Goal: Information Seeking & Learning: Understand process/instructions

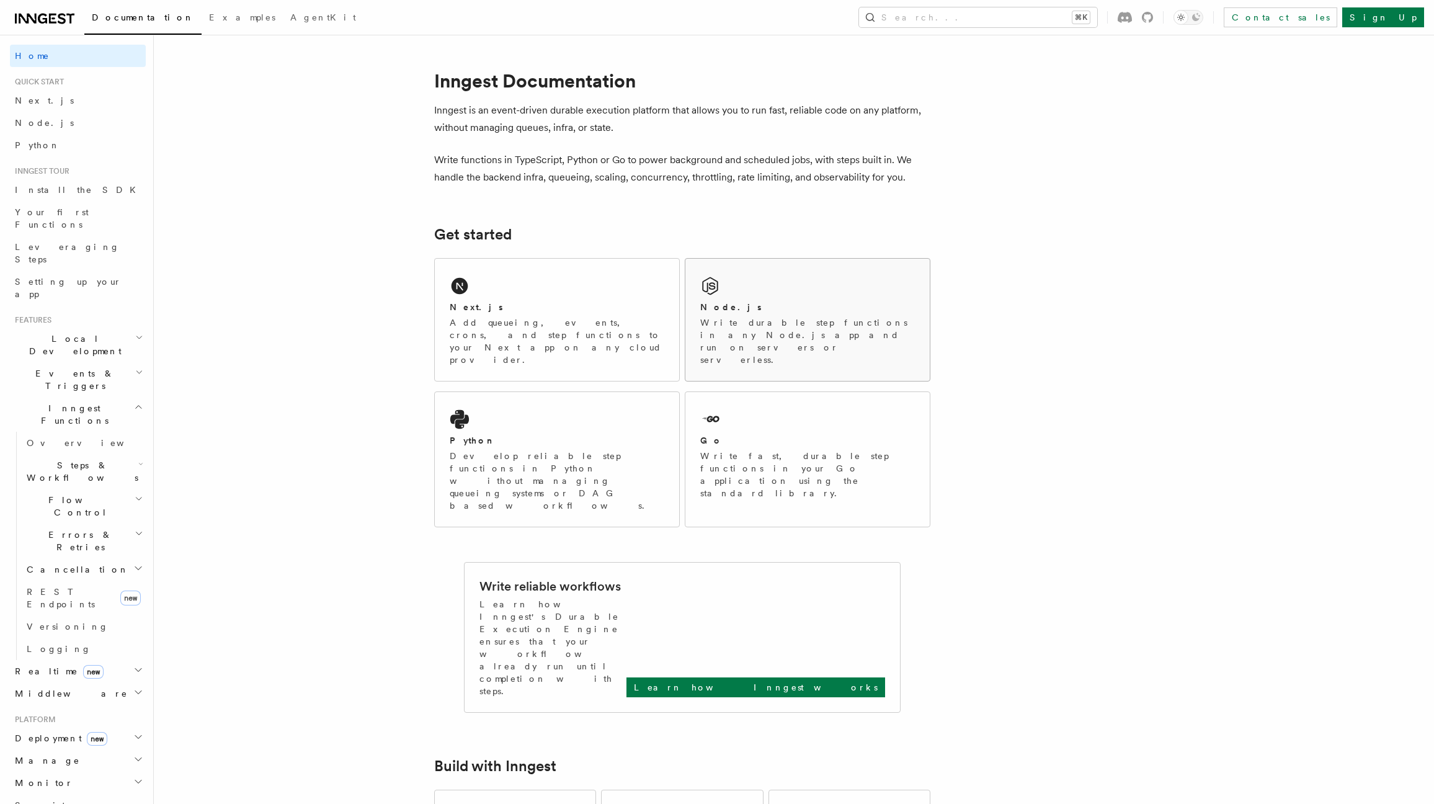
click at [766, 315] on div "Node.js Write durable step functions in any Node.js app and run on servers or s…" at bounding box center [807, 333] width 215 height 65
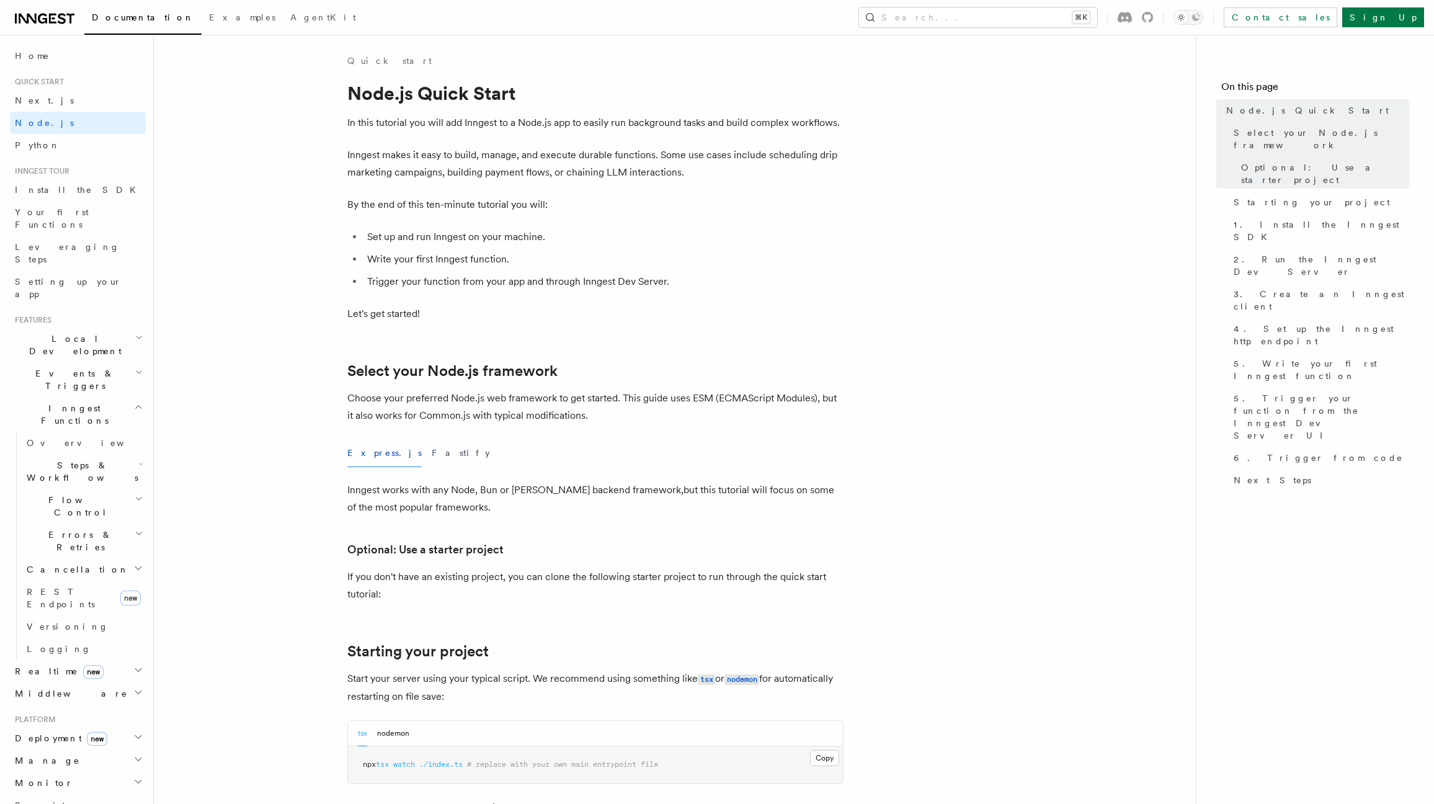
click at [45, 732] on span "Deployment new" at bounding box center [58, 738] width 97 height 12
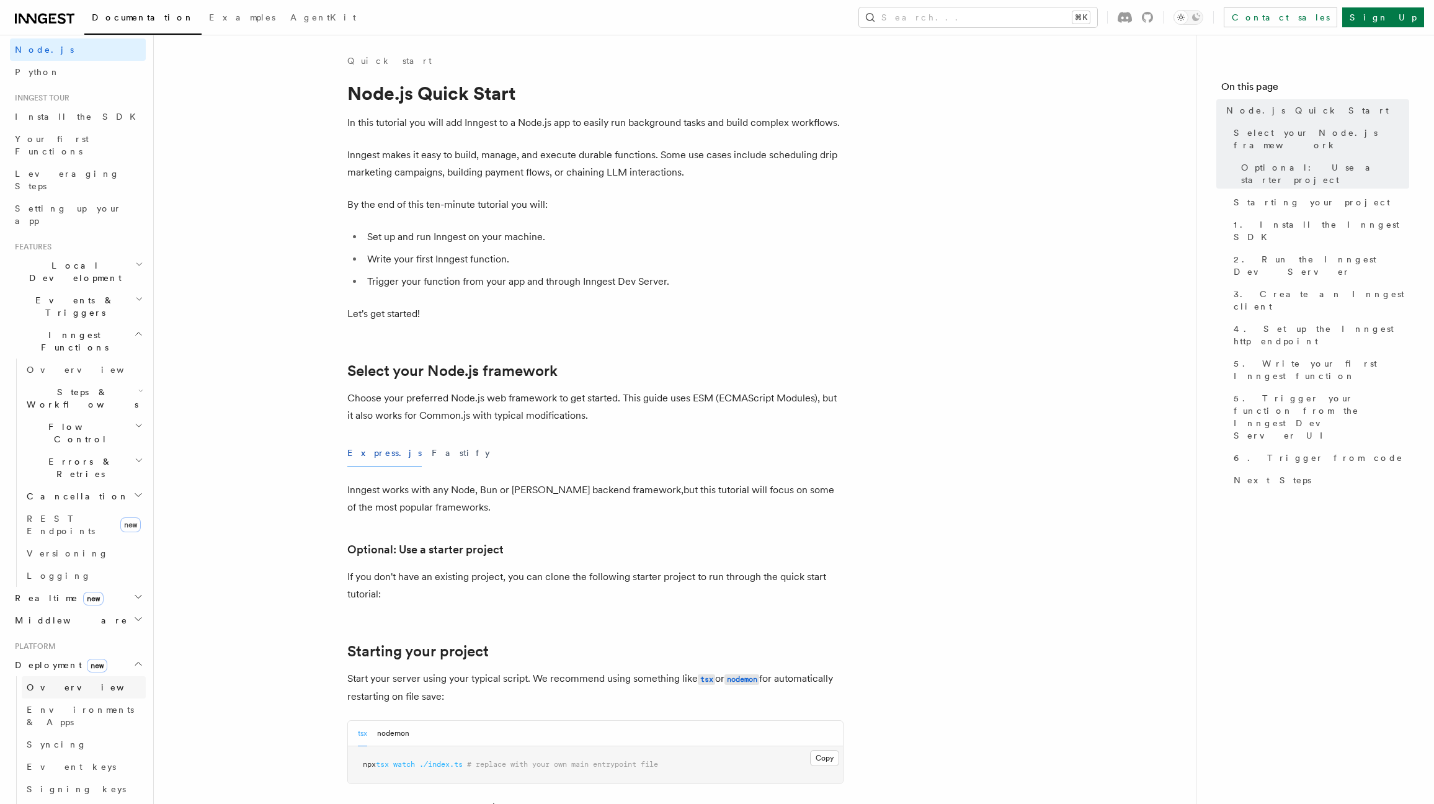
scroll to position [78, 0]
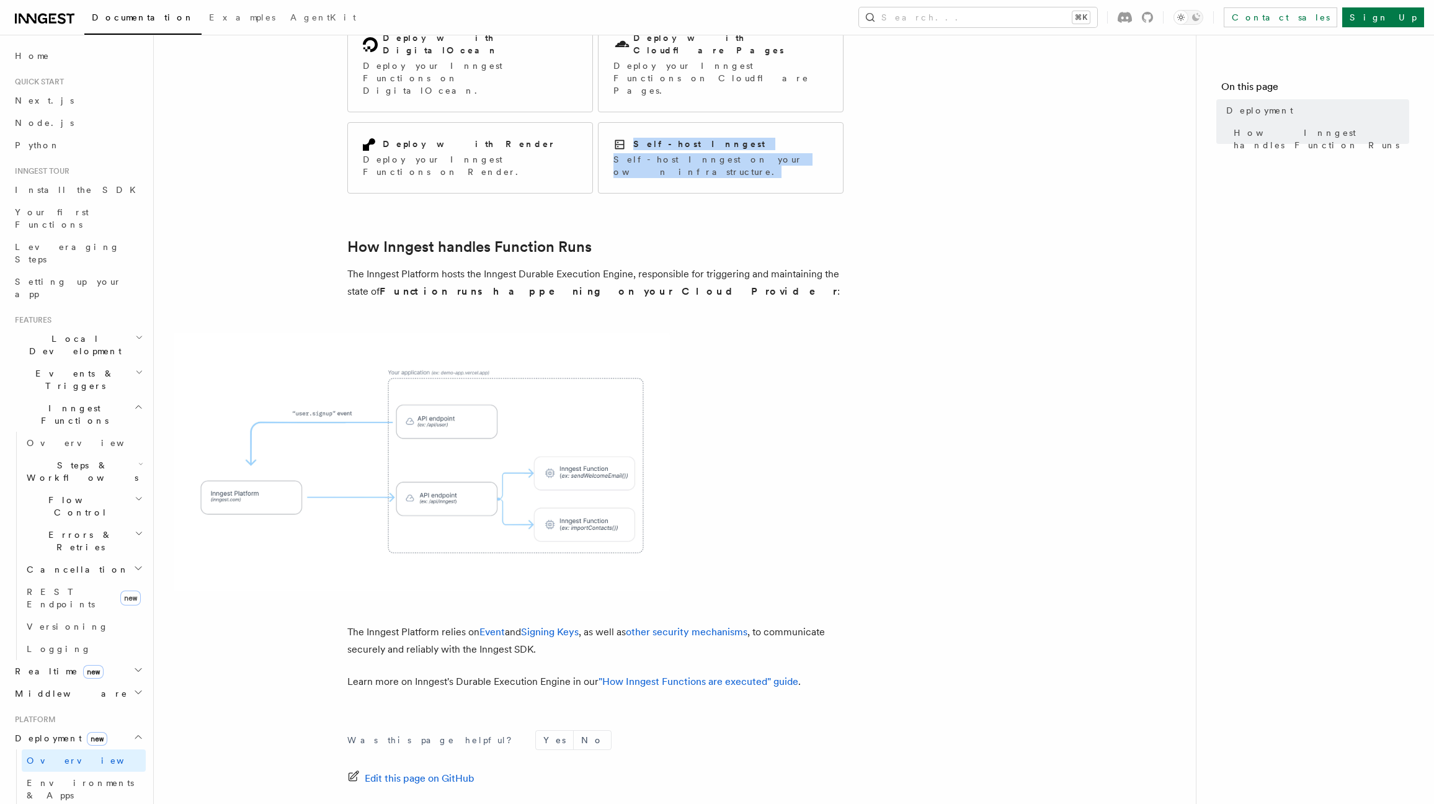
scroll to position [279, 0]
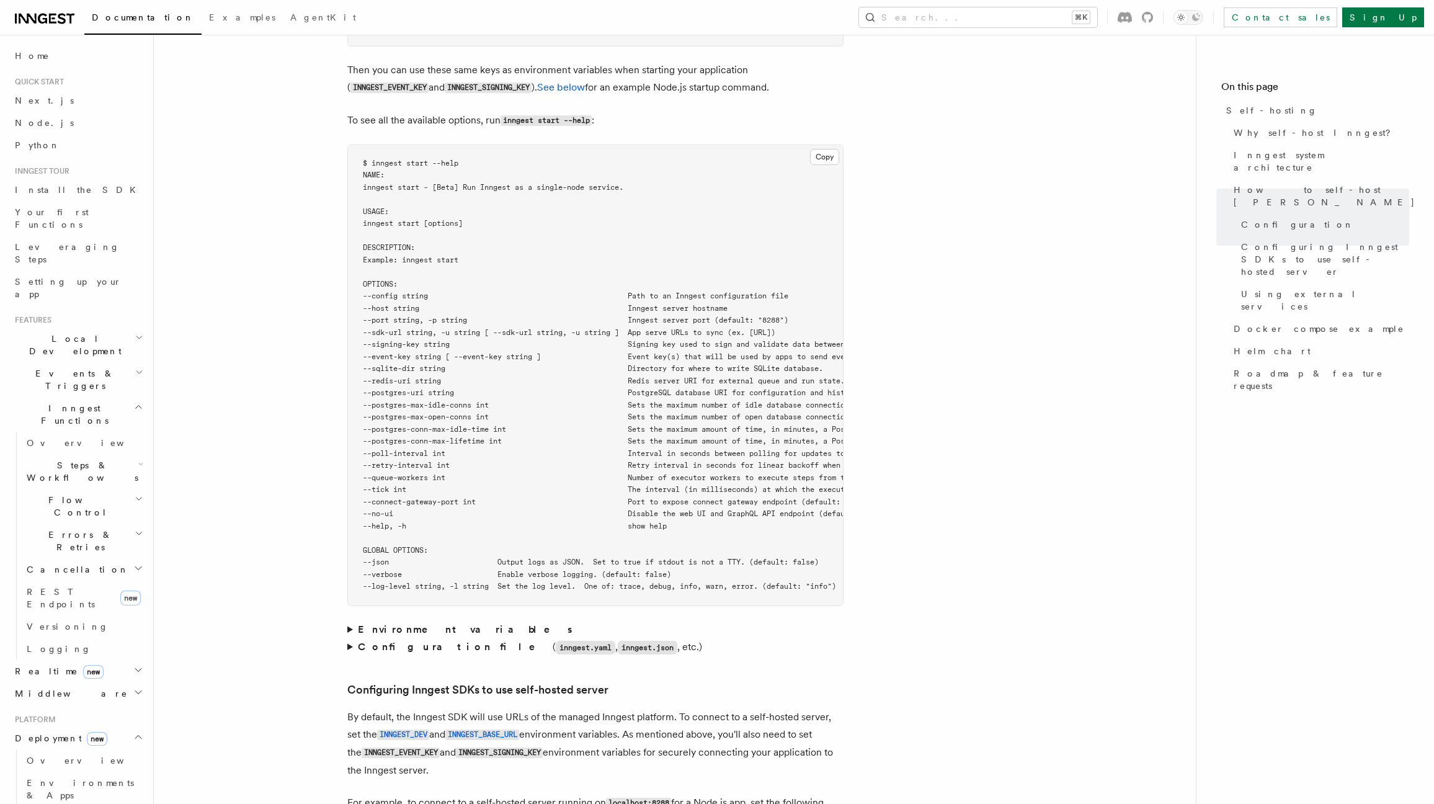
scroll to position [2070, 0]
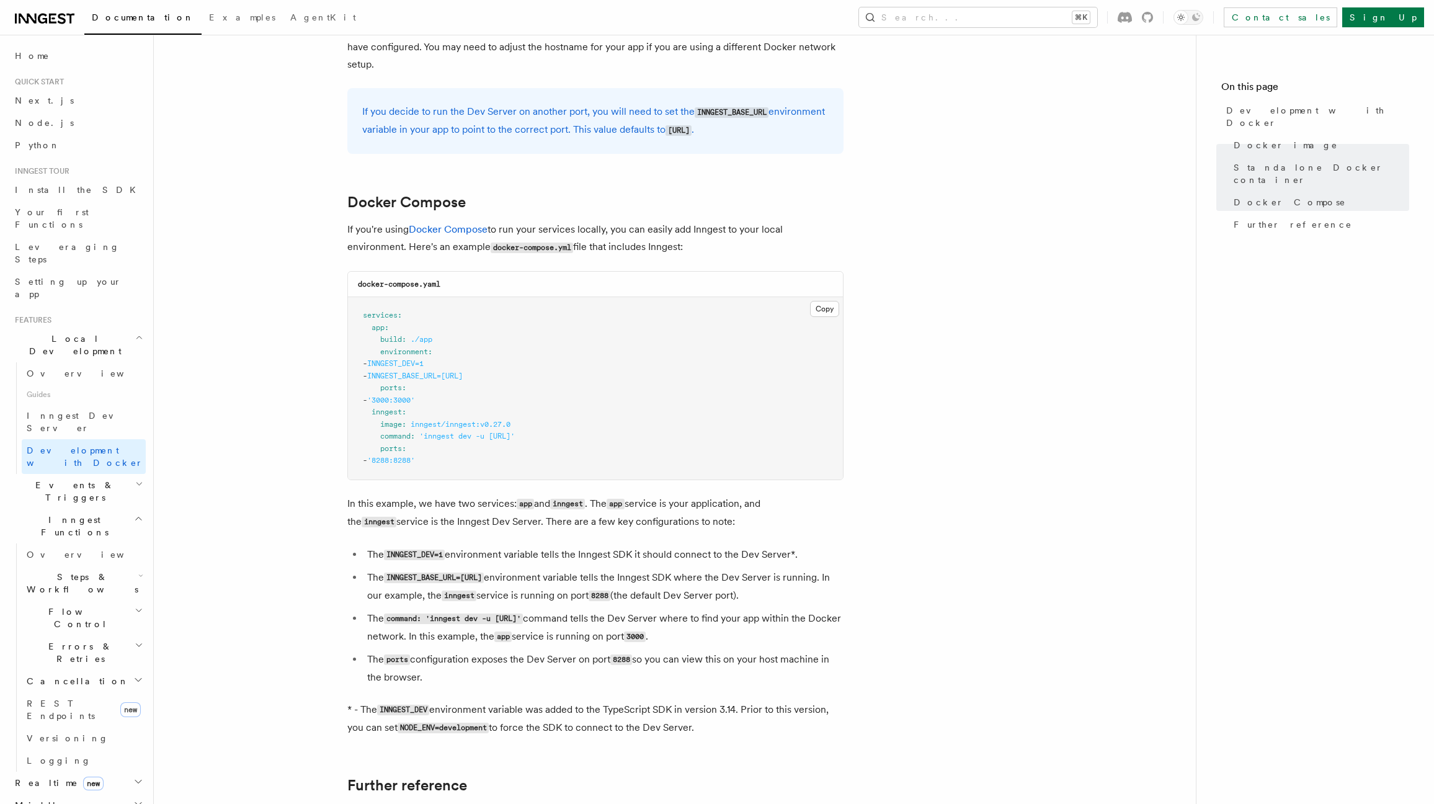
scroll to position [666, 0]
